Goal: Task Accomplishment & Management: Use online tool/utility

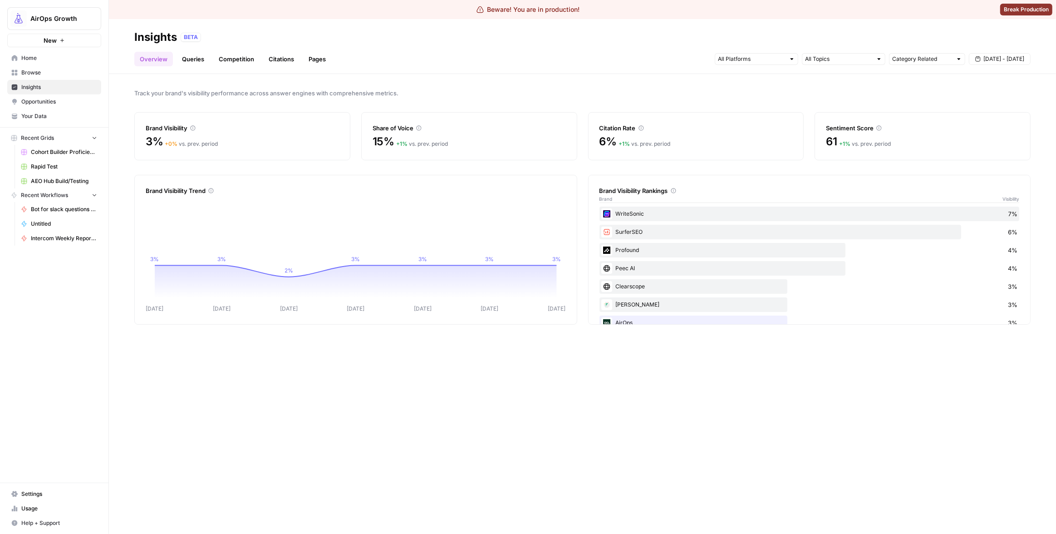
click at [44, 64] on link "Home" at bounding box center [54, 58] width 94 height 15
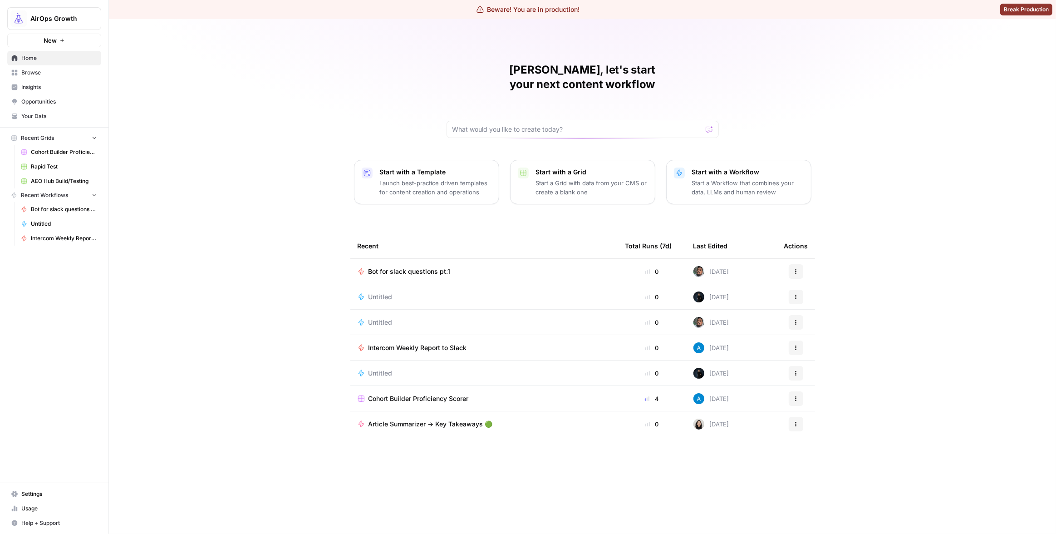
click at [376, 67] on div "[PERSON_NAME], let's start your next content workflow Start with a Template Lau…" at bounding box center [582, 276] width 947 height 515
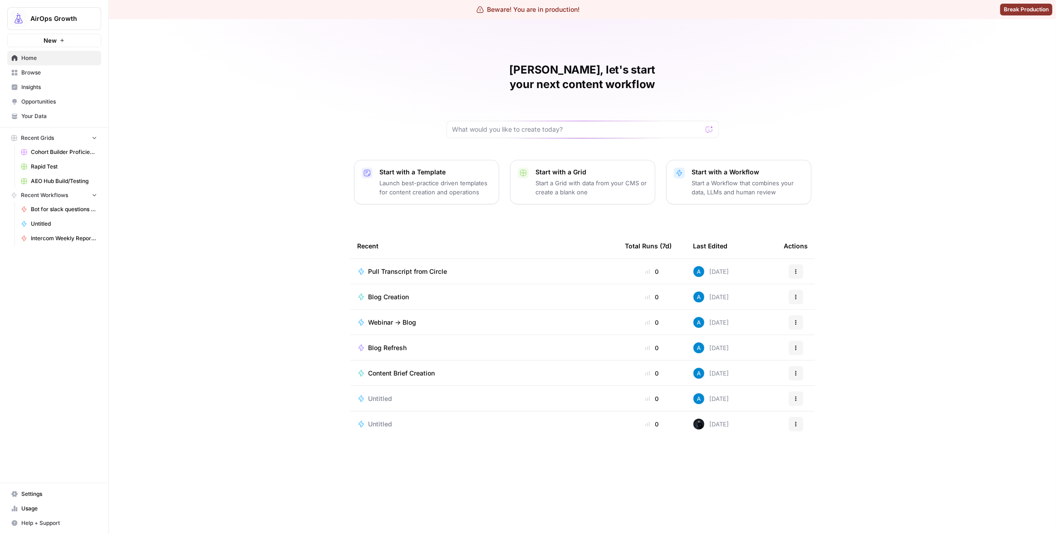
click at [740, 178] on p "Start a Workflow that combines your data, LLMs and human review" at bounding box center [748, 187] width 112 height 18
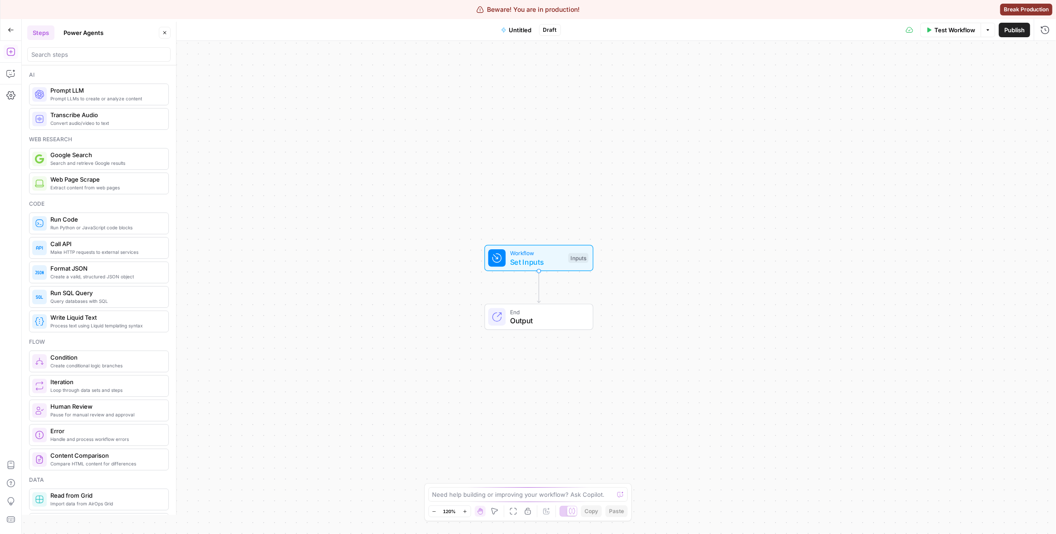
click at [8, 23] on button "Go Back" at bounding box center [11, 30] width 16 height 16
